Goal: Task Accomplishment & Management: Manage account settings

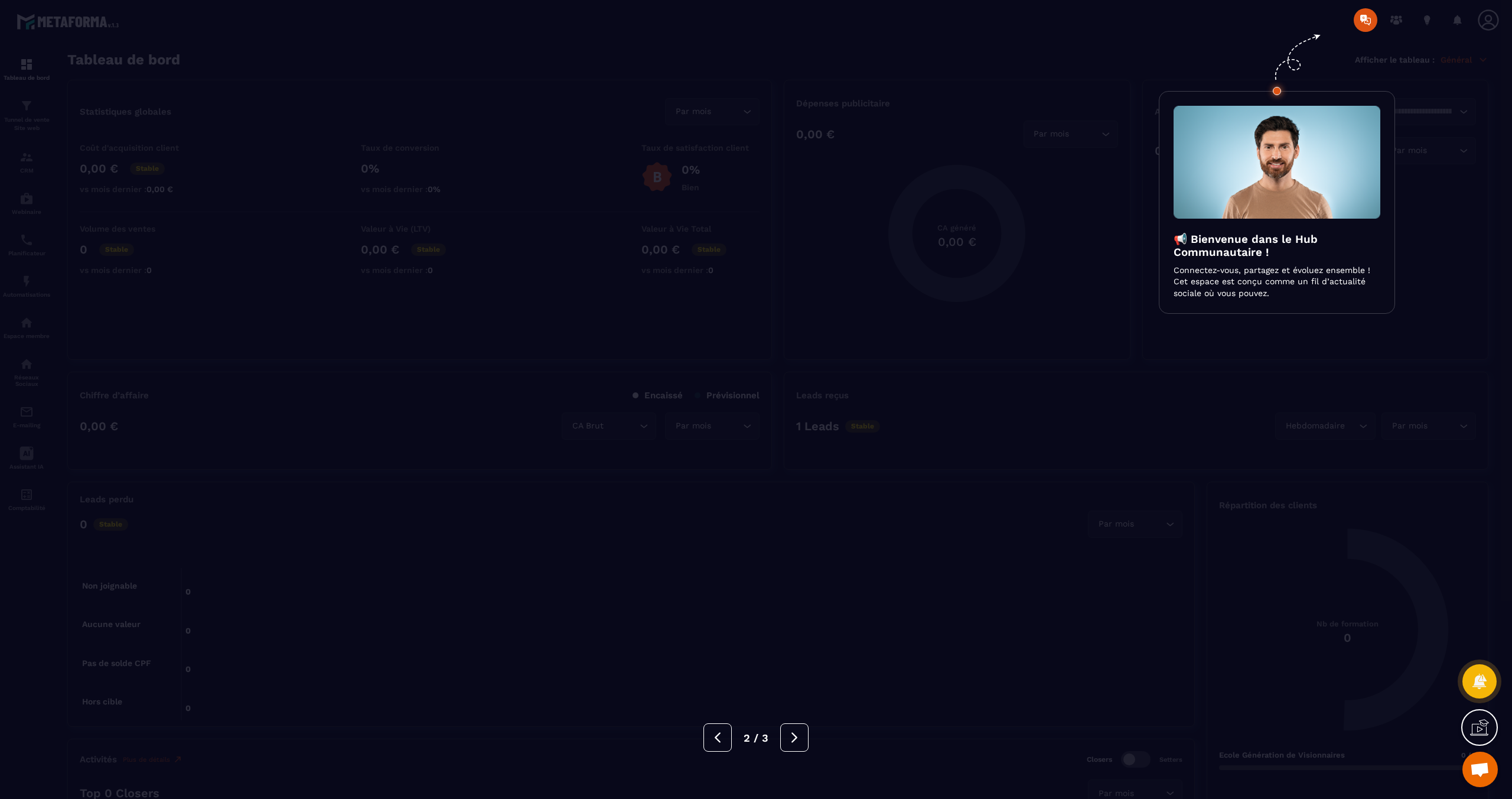
click at [258, 249] on div at bounding box center [756, 399] width 1512 height 799
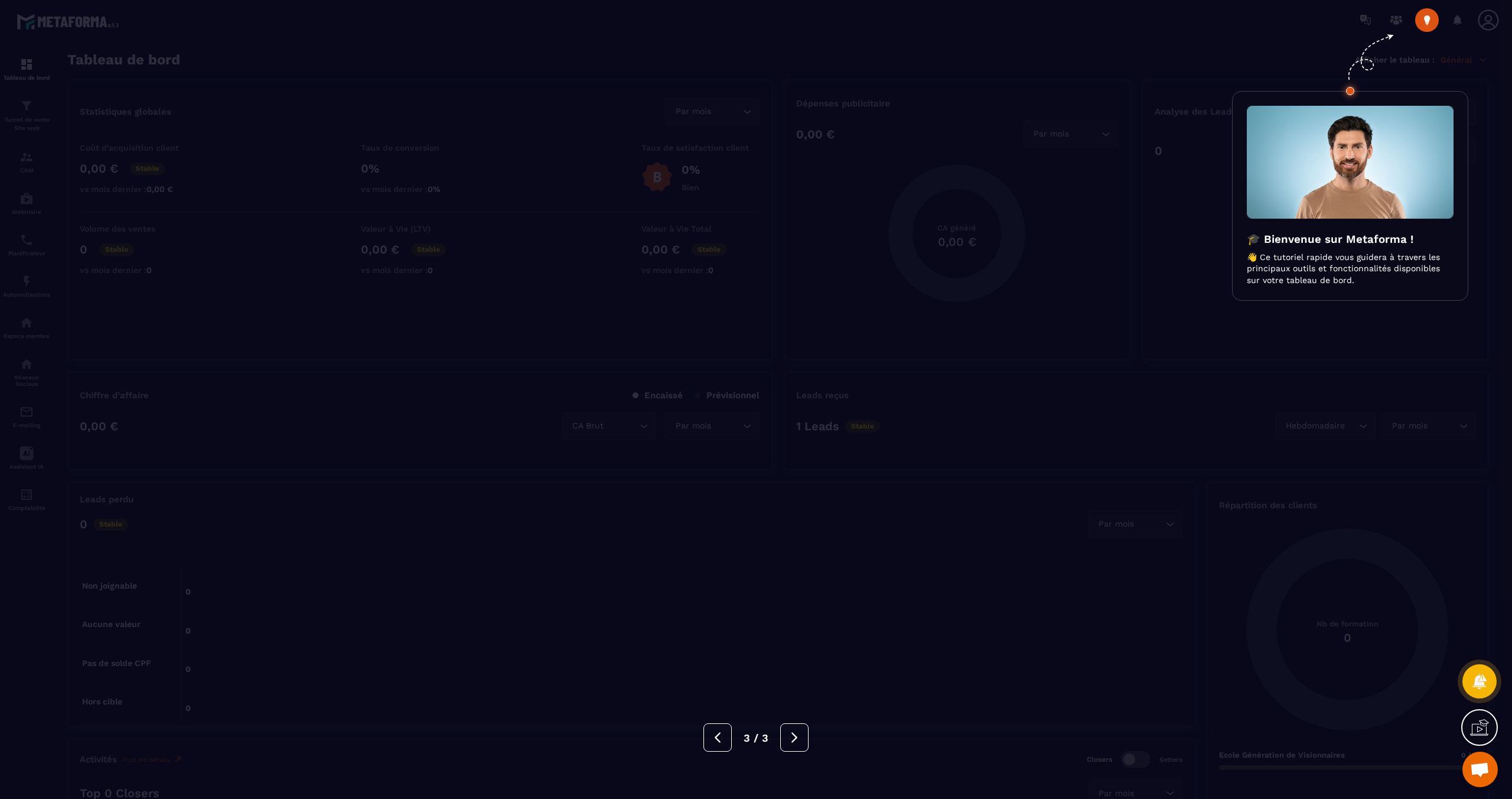
click at [258, 249] on div at bounding box center [756, 399] width 1512 height 799
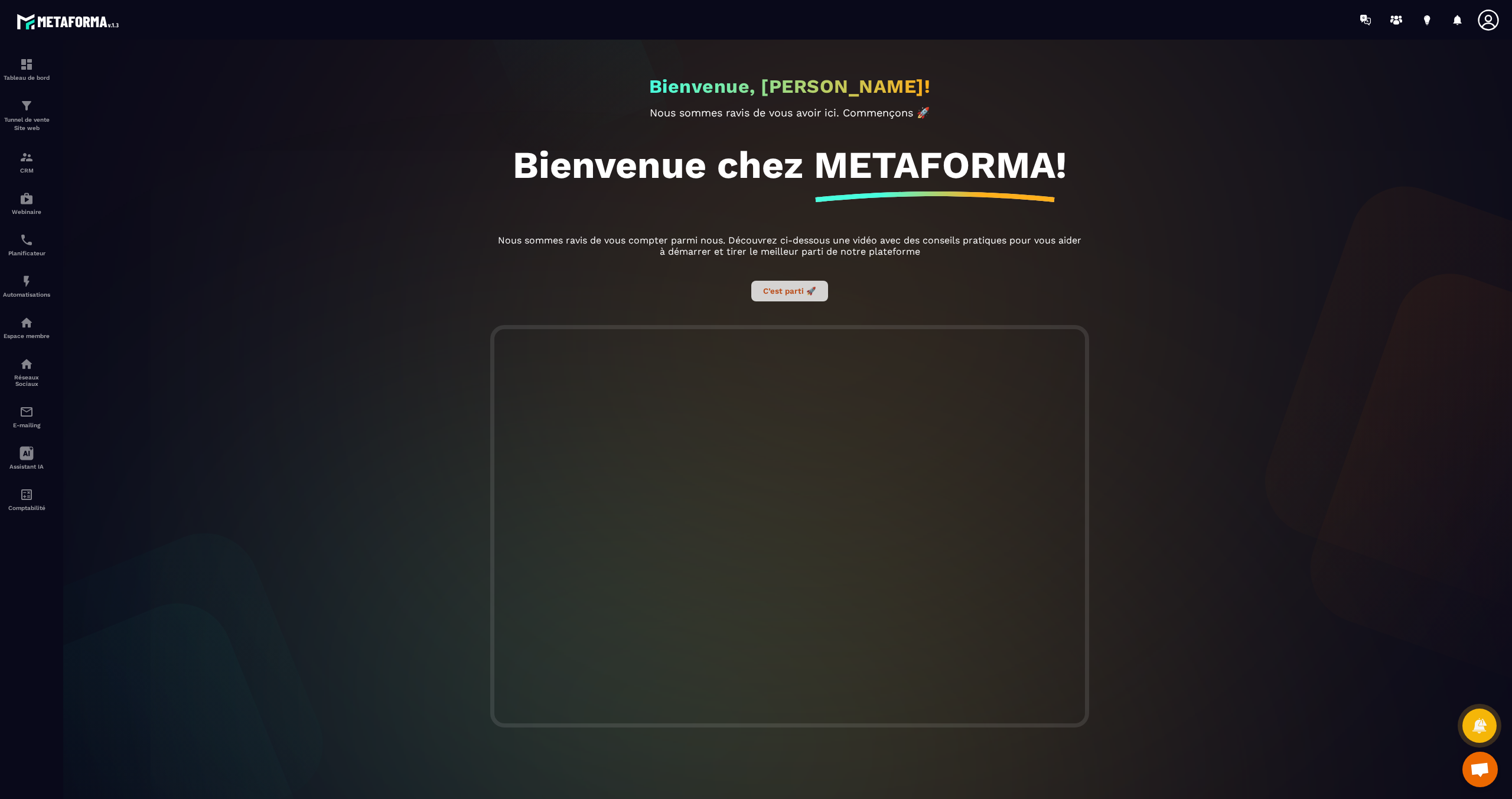
click at [784, 288] on button "C’est parti 🚀" at bounding box center [790, 291] width 77 height 21
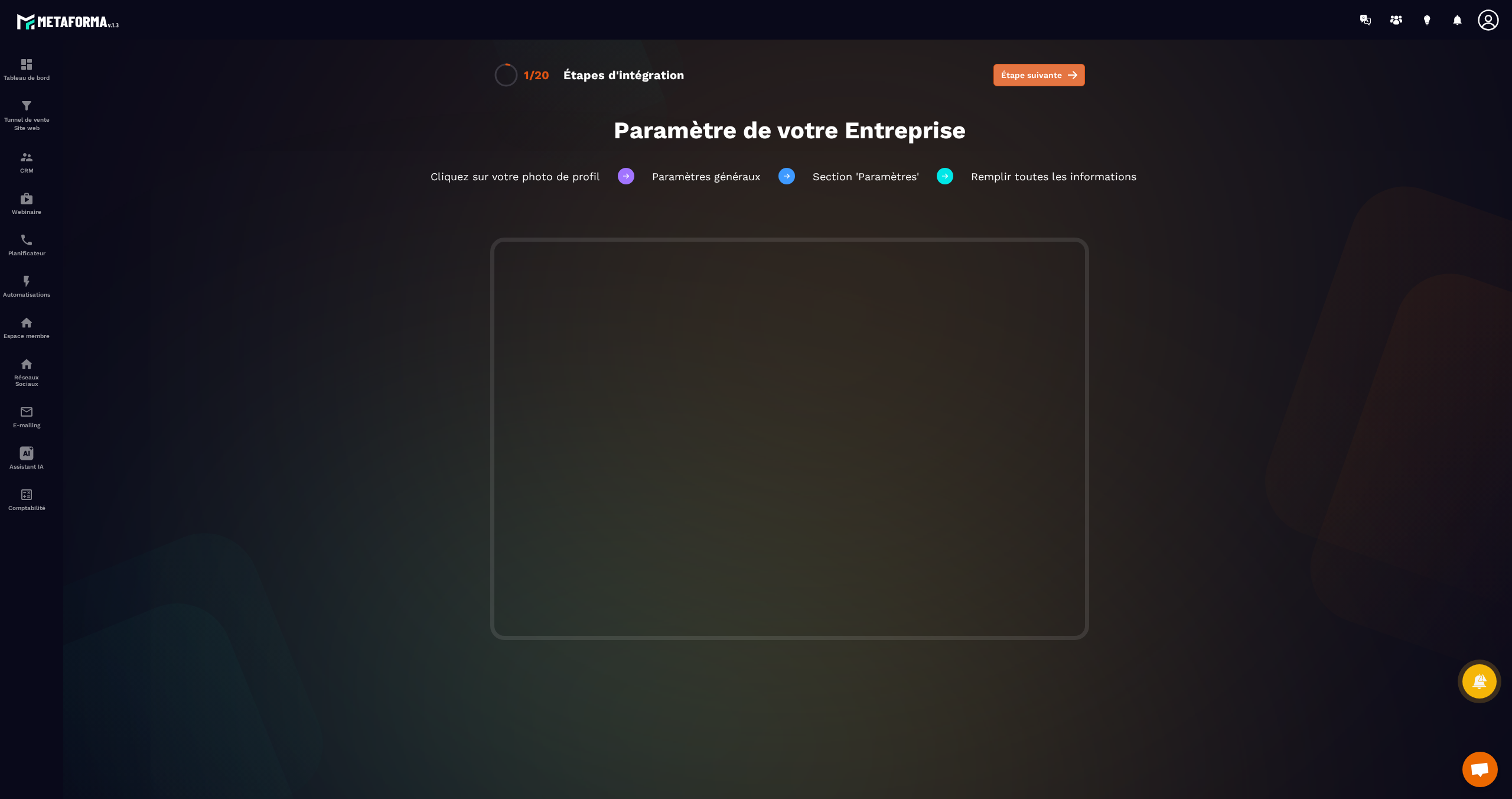
click at [1025, 79] on span "Étape suivante" at bounding box center [1031, 74] width 61 height 12
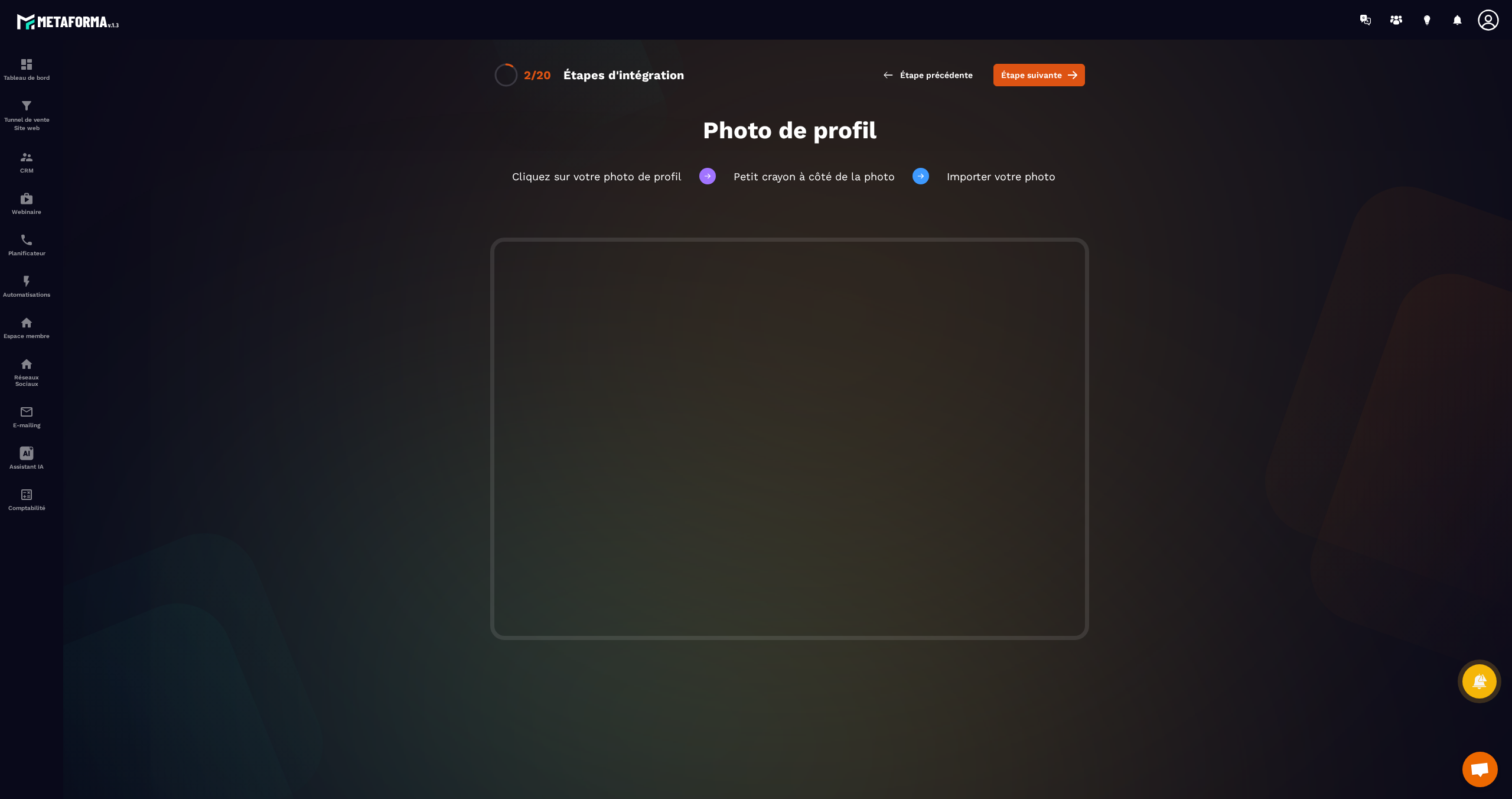
click at [1479, 18] on icon at bounding box center [1488, 20] width 21 height 21
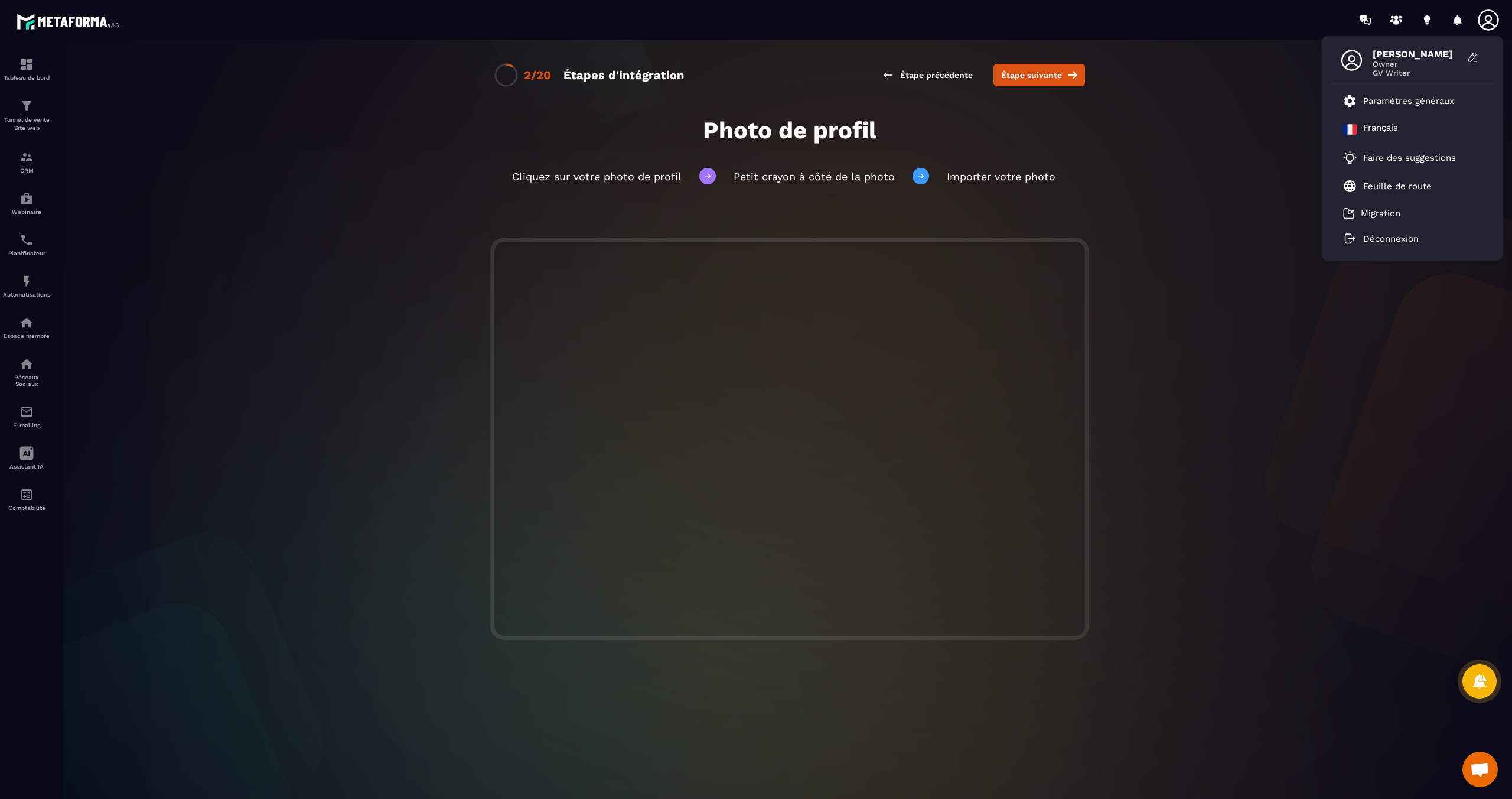
click at [1490, 20] on icon at bounding box center [1488, 20] width 21 height 21
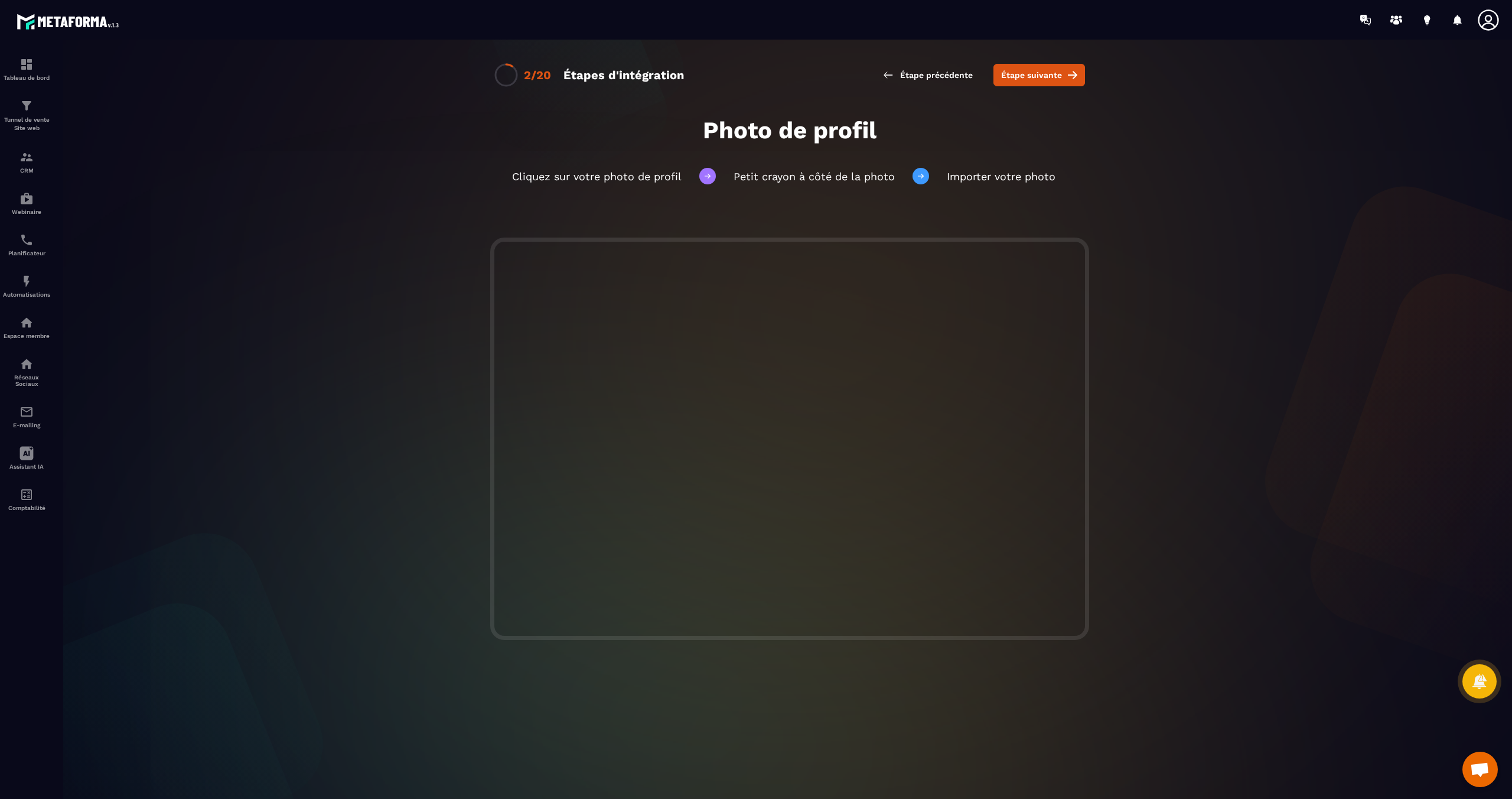
click at [1494, 16] on icon at bounding box center [1488, 20] width 24 height 24
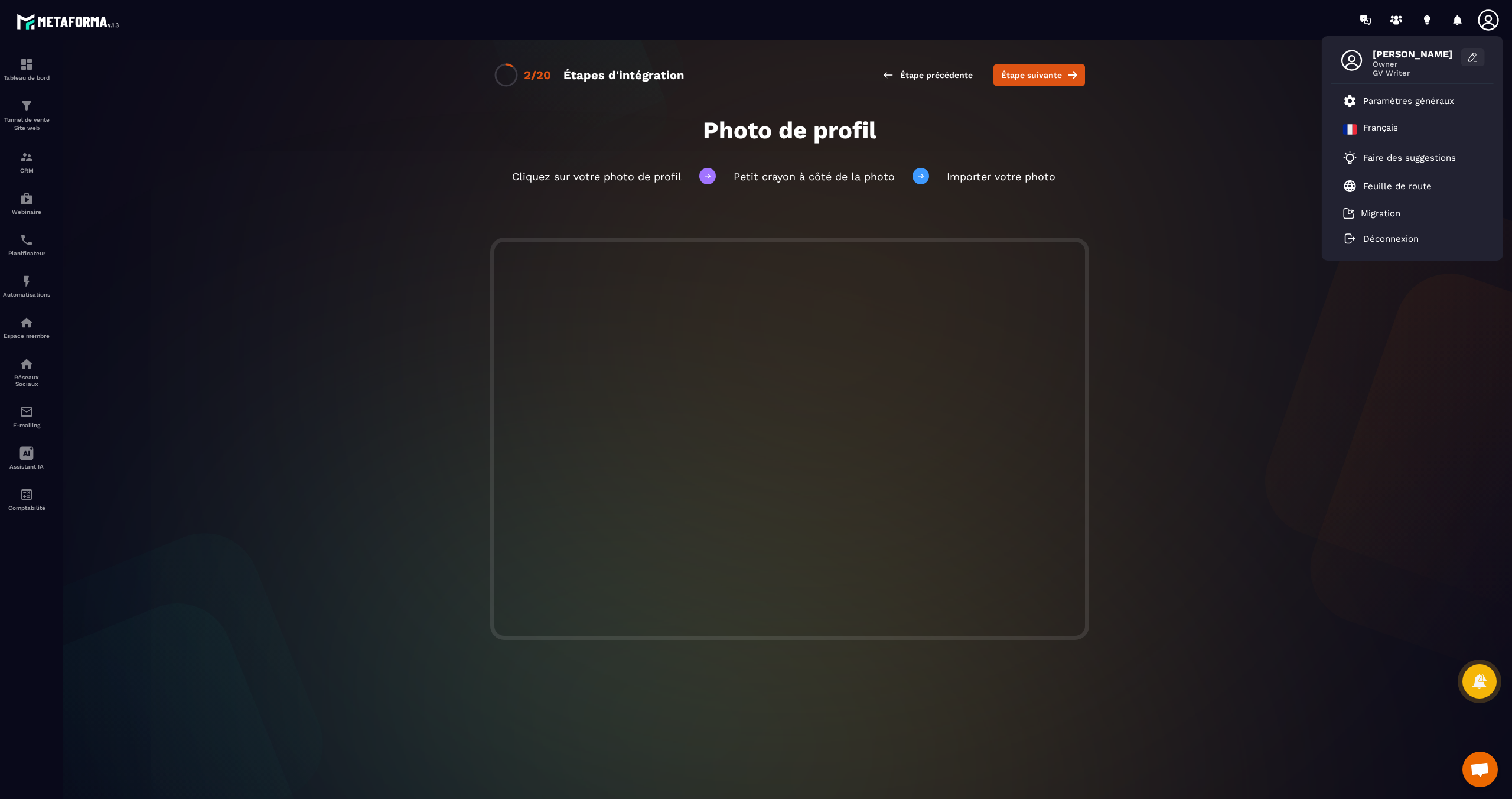
click at [1472, 57] on icon at bounding box center [1472, 57] width 12 height 12
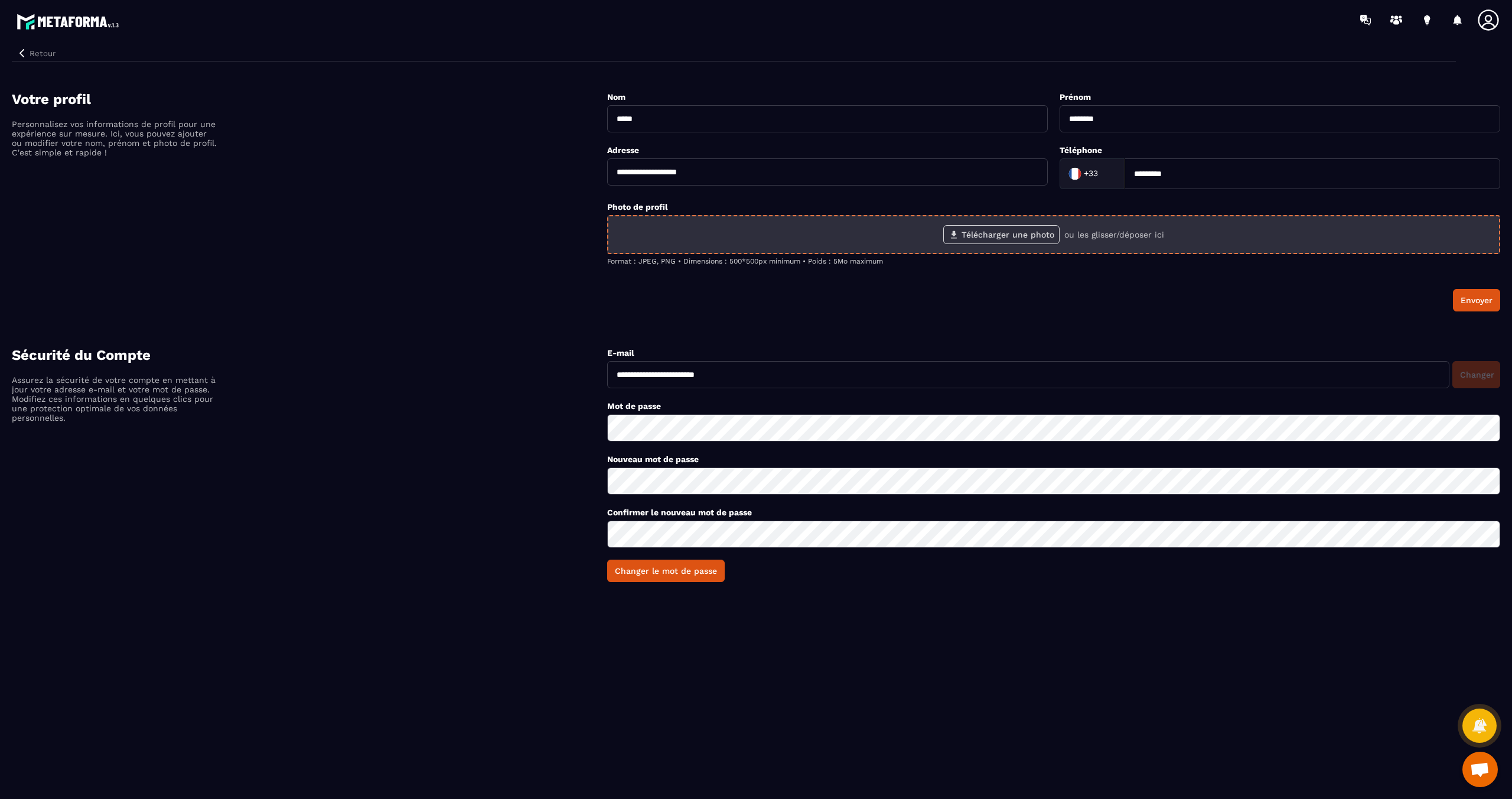
click at [1030, 238] on label "Télécharger une photo" at bounding box center [1001, 234] width 116 height 19
click at [0, 0] on input "Télécharger une photo" at bounding box center [0, 0] width 0 height 0
click at [1012, 233] on label "Télécharger une photo" at bounding box center [1001, 234] width 116 height 19
click at [0, 0] on input "Télécharger une photo" at bounding box center [0, 0] width 0 height 0
click at [991, 229] on label "Télécharger une photo" at bounding box center [1001, 234] width 116 height 19
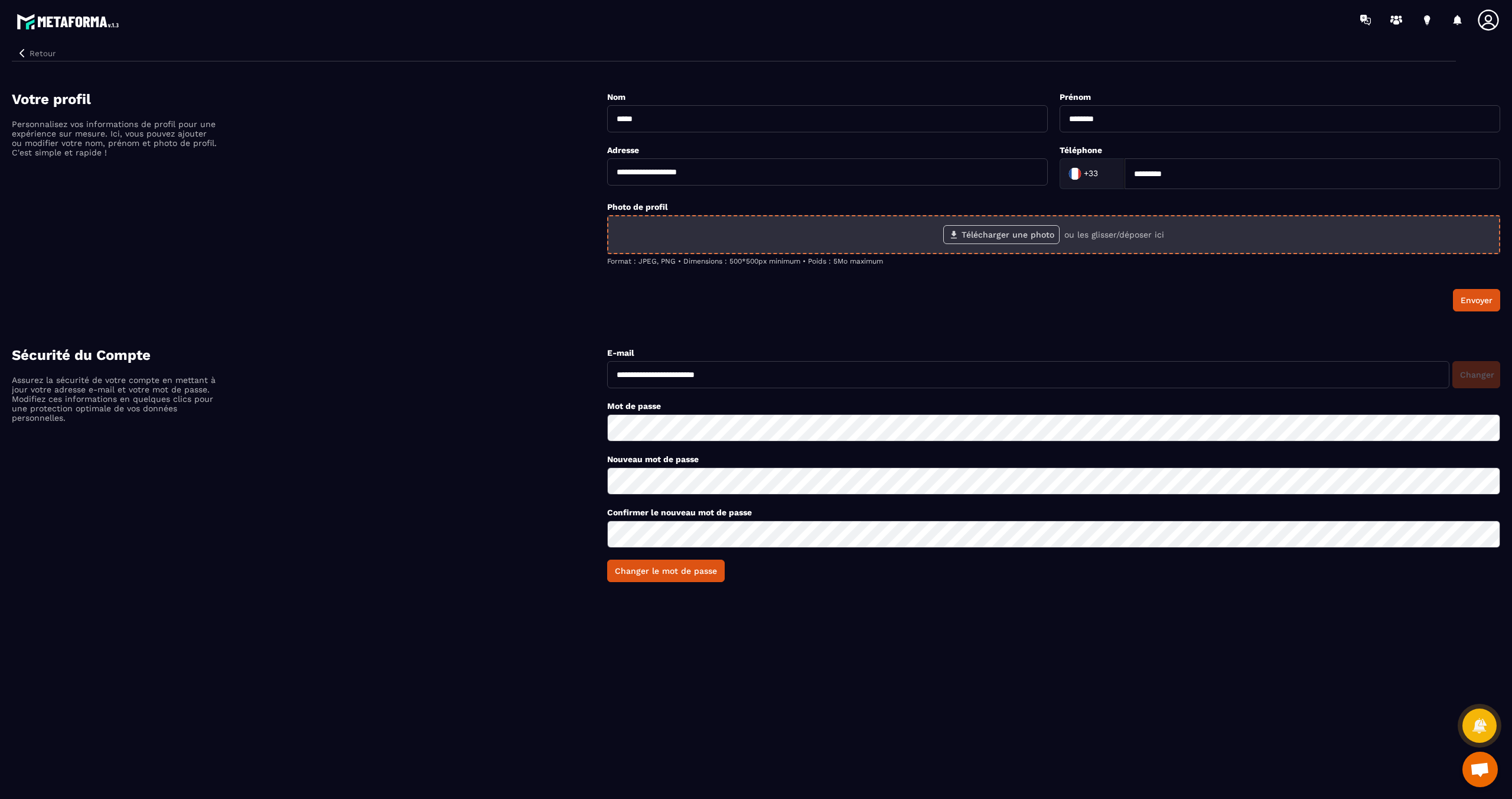
click at [0, 0] on input "Télécharger une photo" at bounding box center [0, 0] width 0 height 0
